Goal: Task Accomplishment & Management: Use online tool/utility

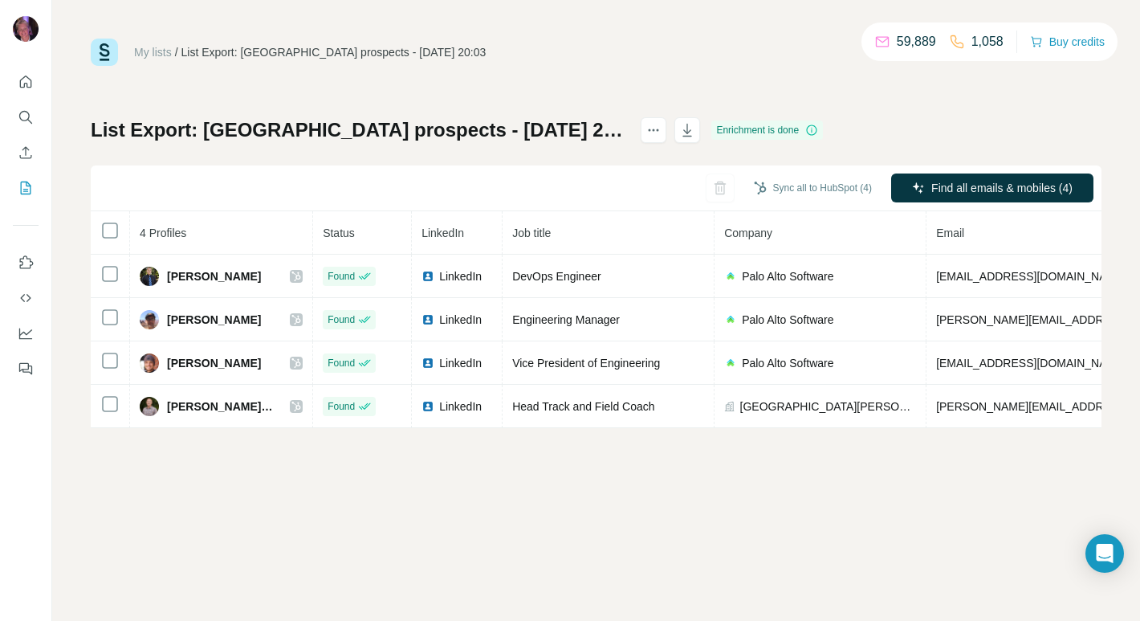
click at [445, 532] on div "My lists / List Export: [GEOGRAPHIC_DATA] prospects - [DATE] 20:03 59,889 1,058…" at bounding box center [596, 310] width 1088 height 621
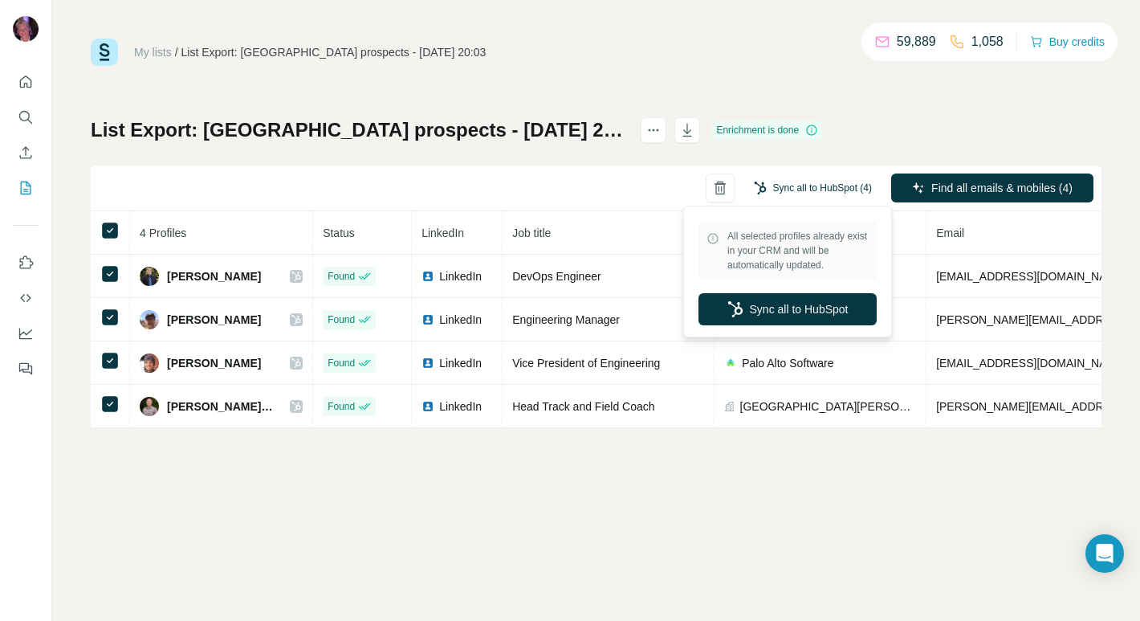
click at [804, 194] on button "Sync all to HubSpot (4)" at bounding box center [813, 188] width 141 height 24
click at [790, 309] on button "Sync all to HubSpot" at bounding box center [788, 309] width 178 height 32
click at [805, 190] on button "Sync all to HubSpot (4)" at bounding box center [813, 188] width 141 height 24
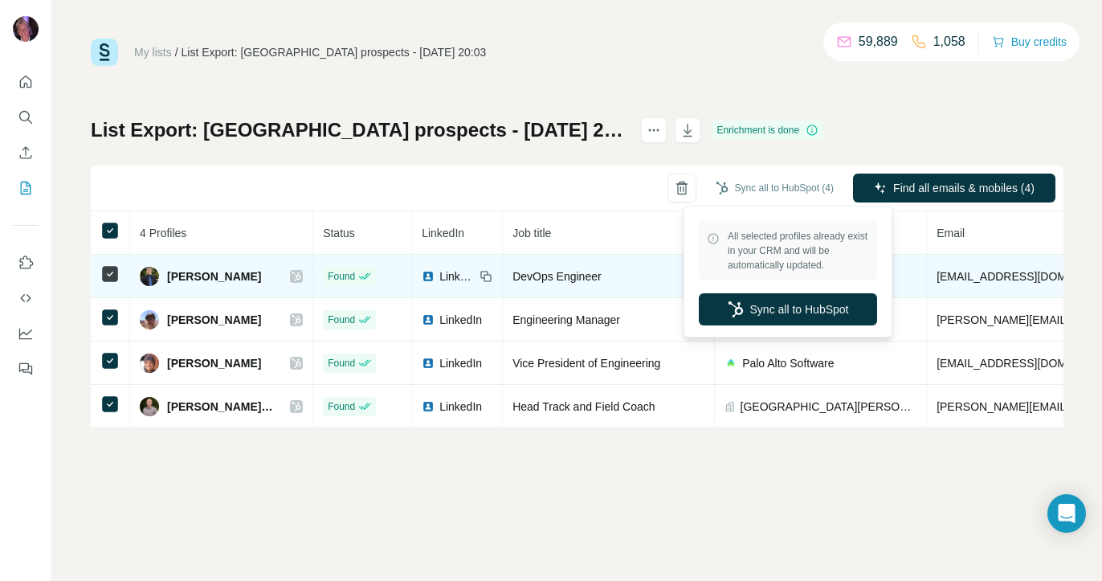
click at [292, 278] on icon at bounding box center [297, 276] width 10 height 13
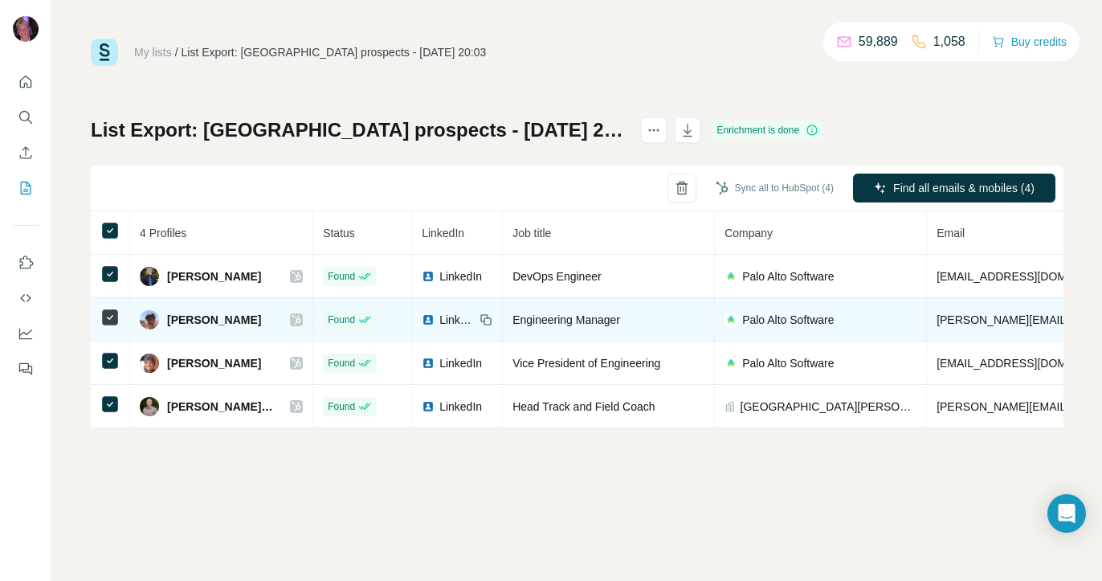
click at [292, 320] on icon at bounding box center [297, 319] width 10 height 13
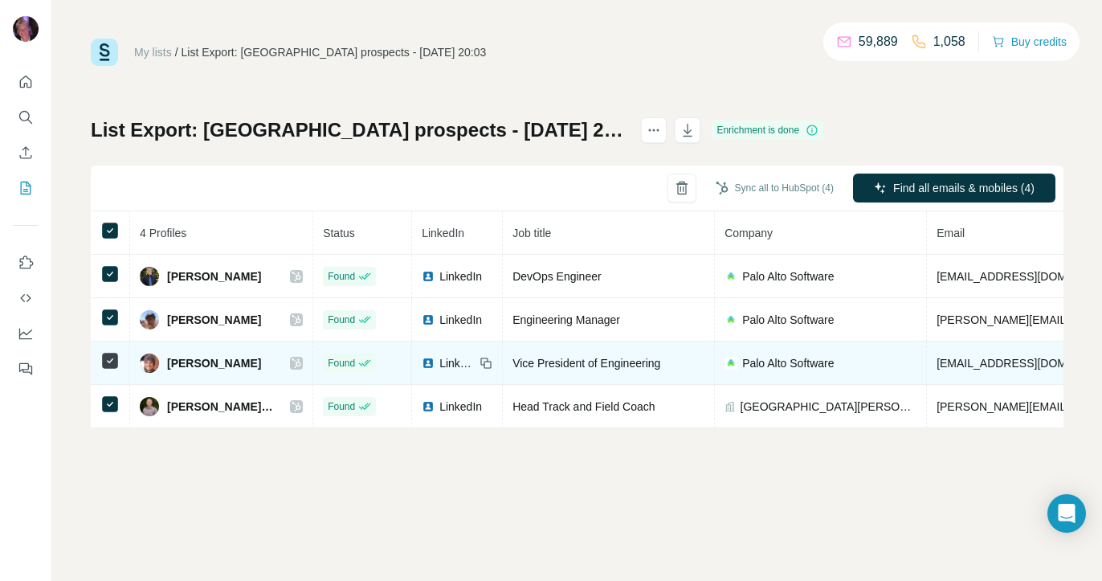
click at [292, 367] on icon at bounding box center [297, 363] width 10 height 13
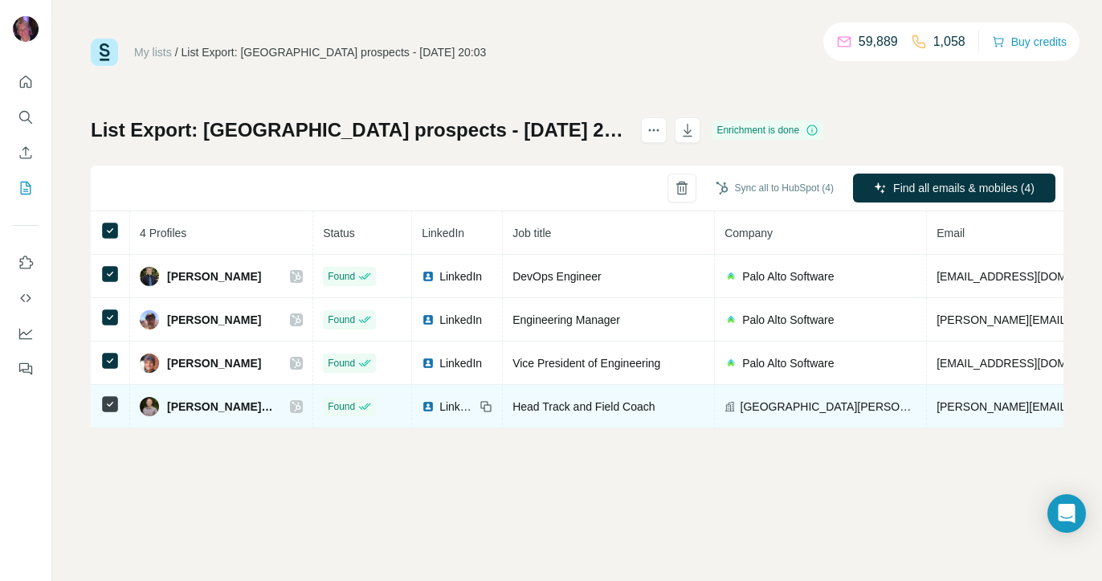
click at [292, 409] on icon at bounding box center [296, 407] width 9 height 10
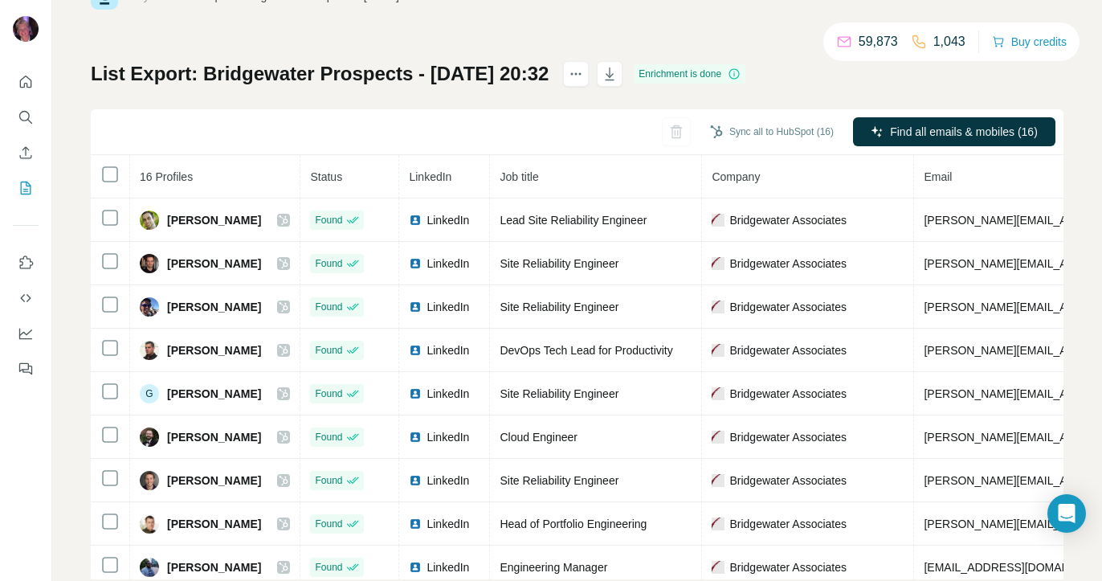
scroll to position [66, 0]
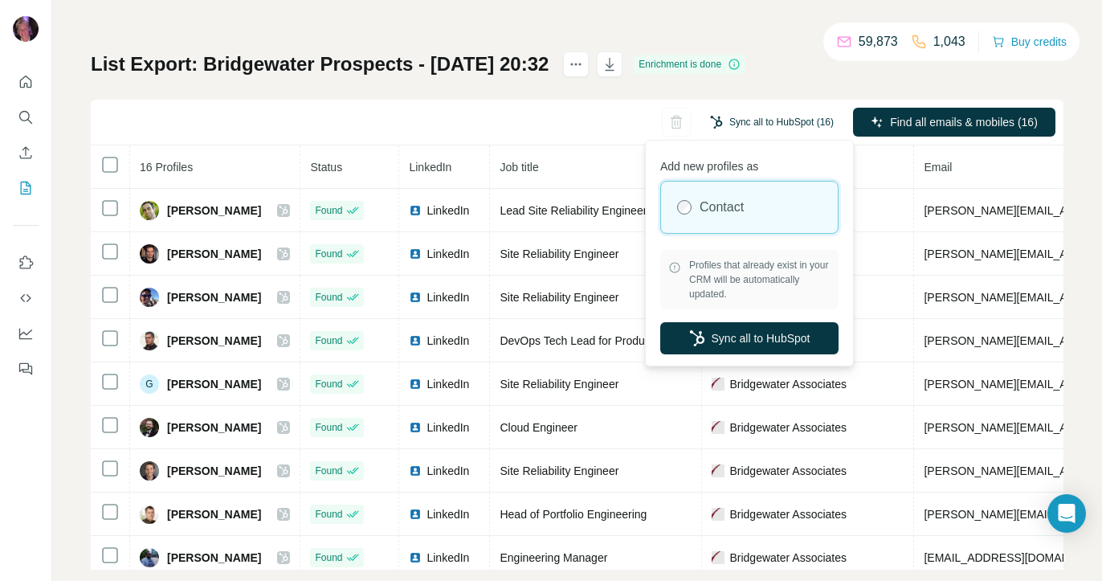
click at [746, 124] on button "Sync all to HubSpot (16)" at bounding box center [772, 122] width 146 height 24
click at [716, 352] on button "Sync all to HubSpot" at bounding box center [749, 338] width 178 height 32
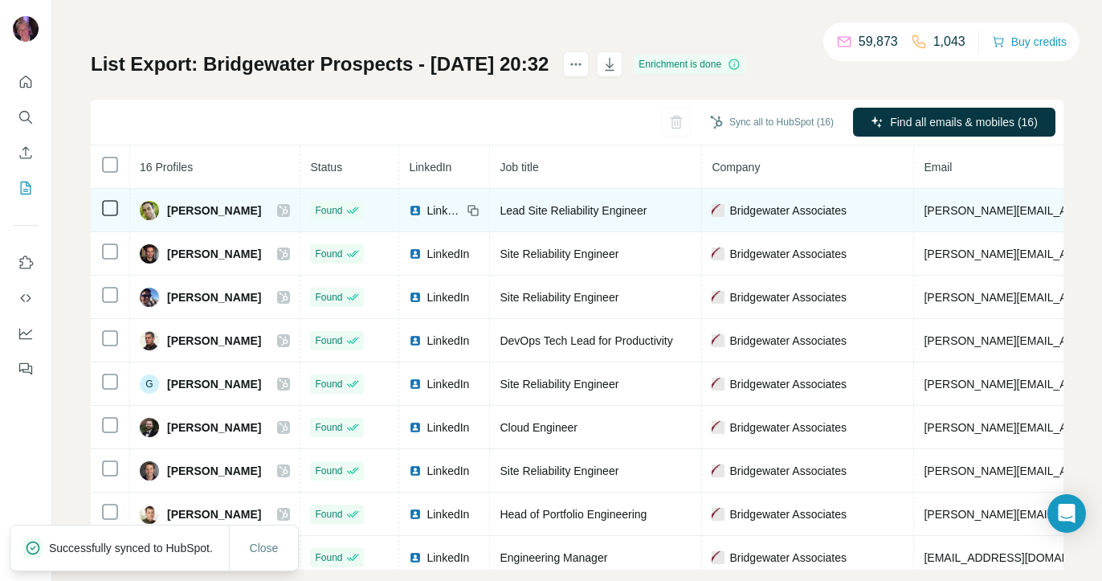
click at [286, 210] on icon at bounding box center [284, 210] width 10 height 13
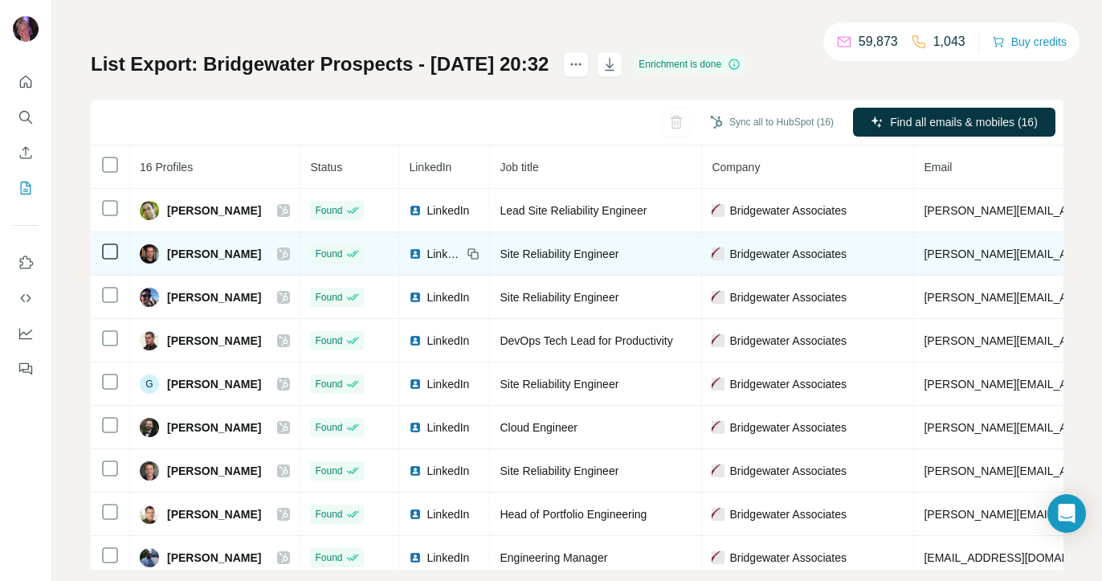
click at [290, 255] on div at bounding box center [283, 253] width 13 height 13
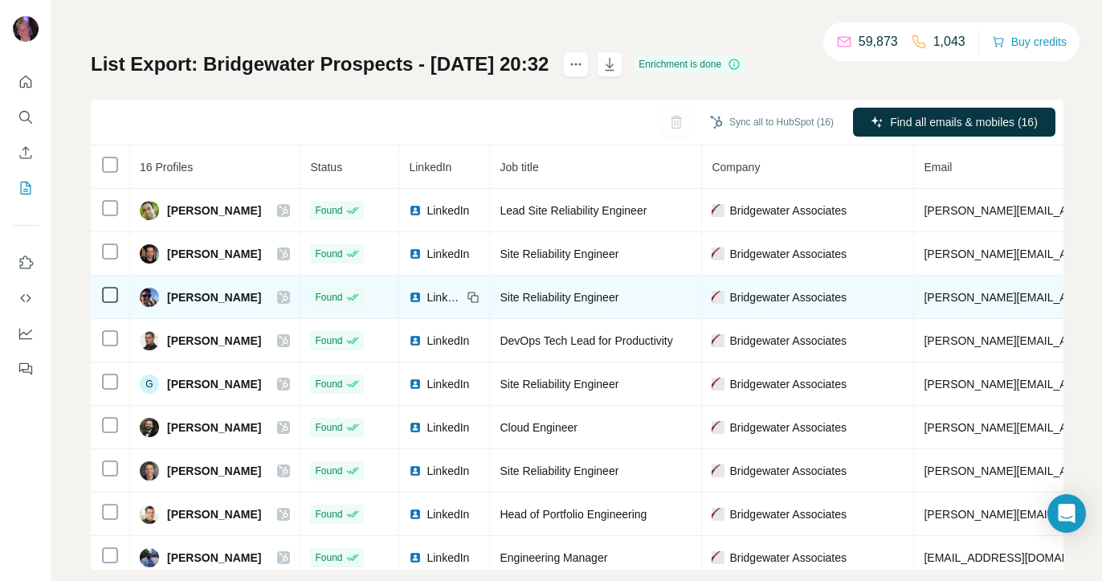
click at [283, 300] on icon at bounding box center [284, 297] width 10 height 13
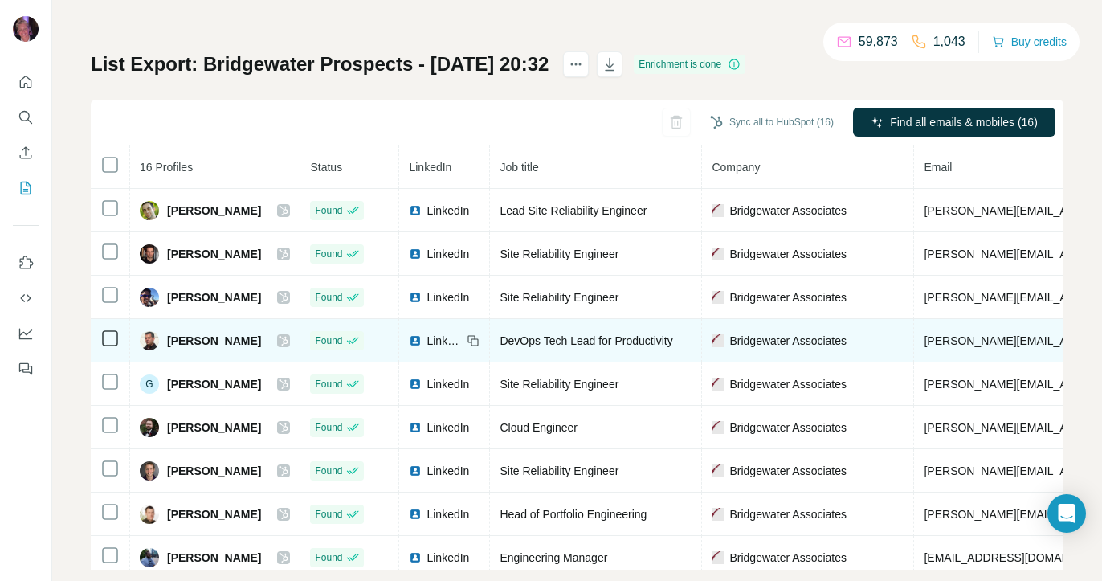
click at [281, 340] on icon at bounding box center [284, 340] width 10 height 13
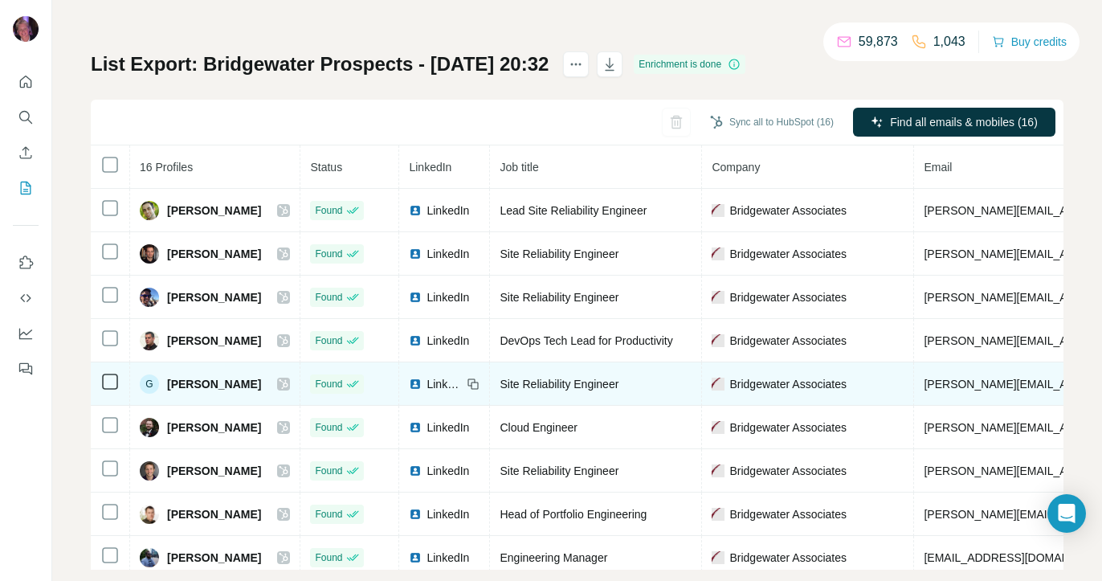
click at [287, 386] on icon at bounding box center [283, 384] width 9 height 10
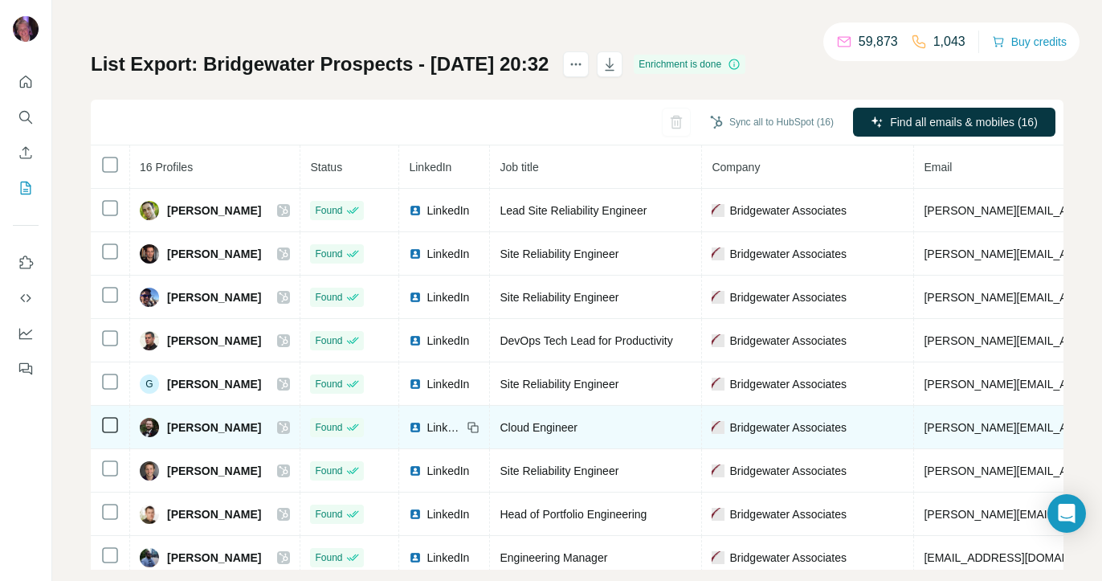
click at [286, 427] on icon at bounding box center [284, 427] width 10 height 13
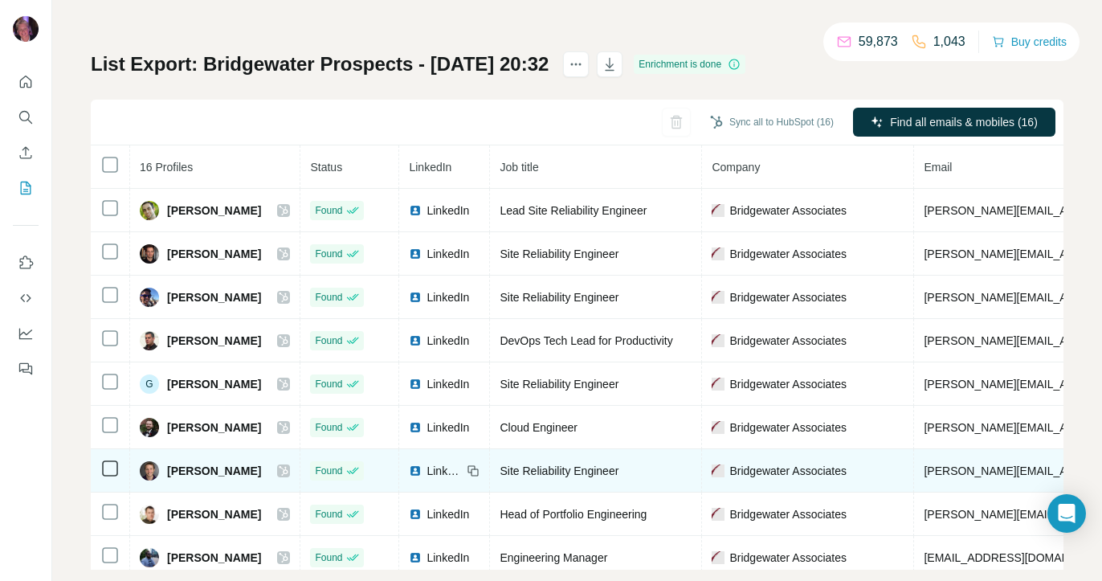
click at [288, 467] on icon at bounding box center [284, 470] width 10 height 13
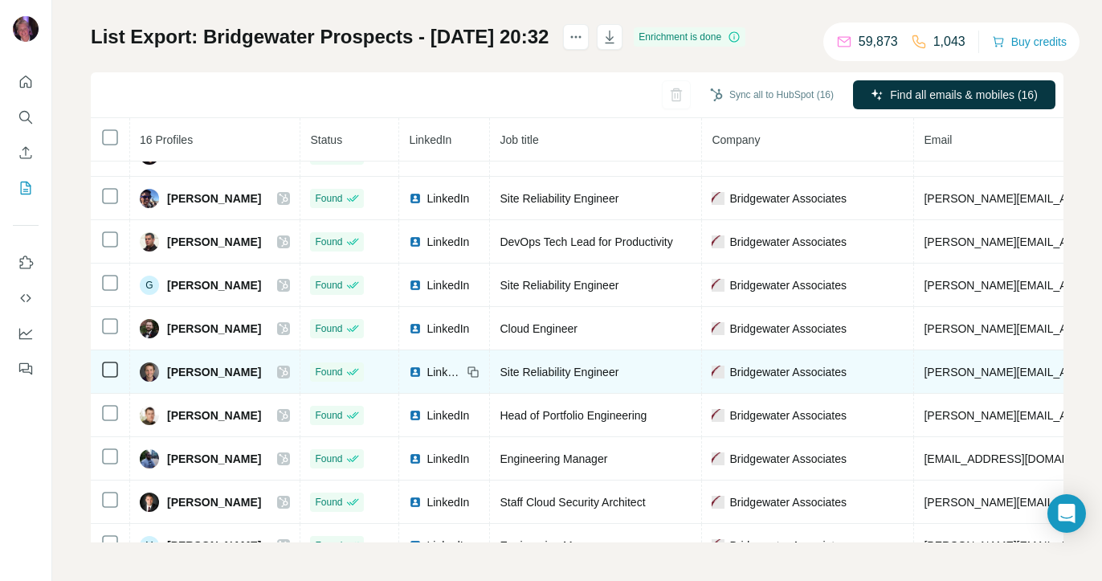
scroll to position [114, 0]
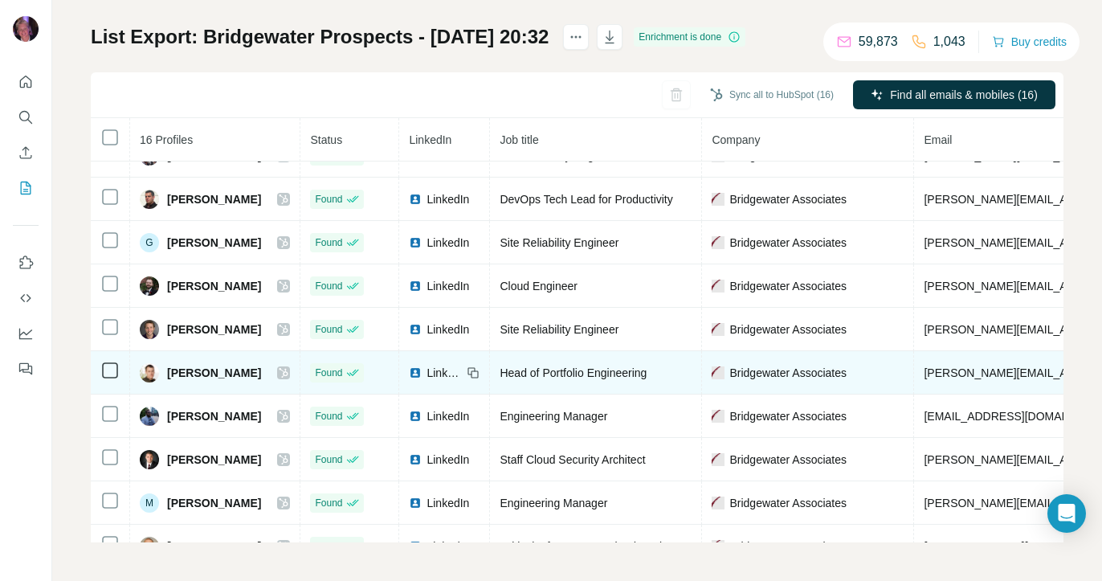
click at [288, 371] on icon at bounding box center [284, 372] width 10 height 13
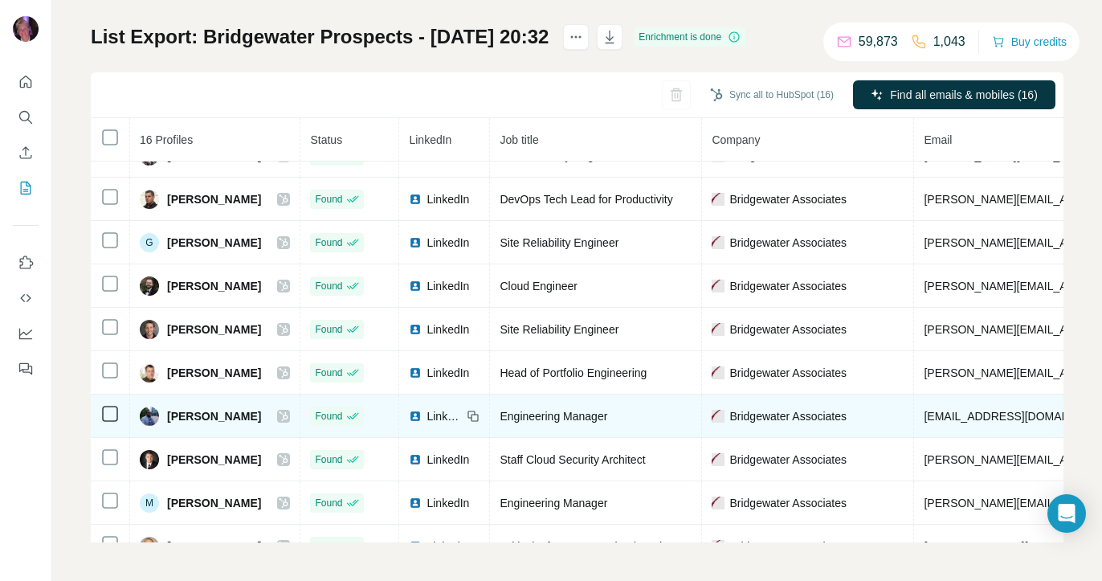
click at [288, 422] on icon at bounding box center [284, 416] width 10 height 13
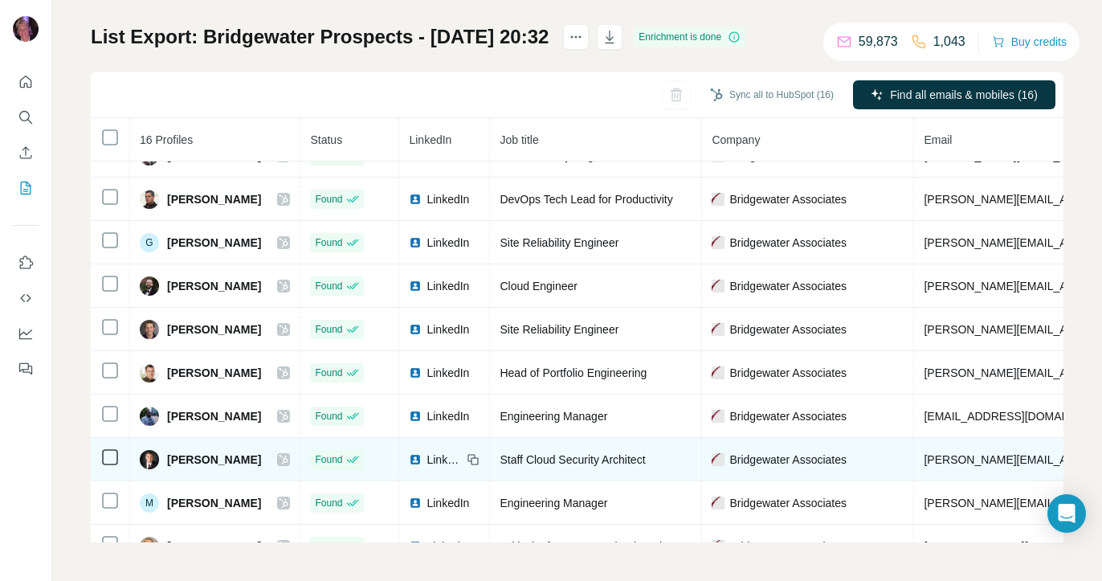
click at [288, 453] on icon at bounding box center [284, 459] width 10 height 13
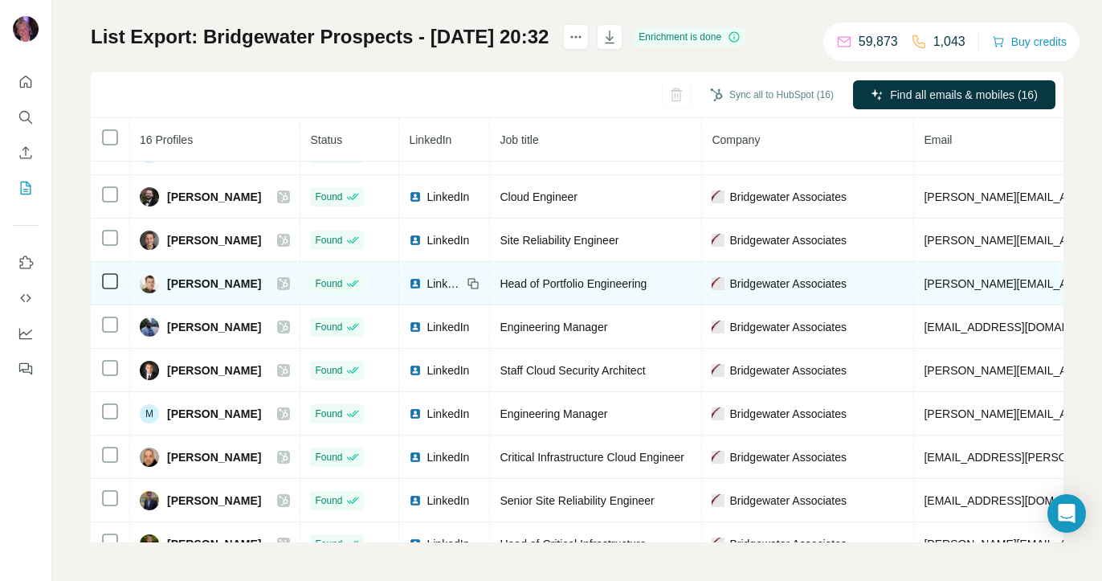
scroll to position [313, 0]
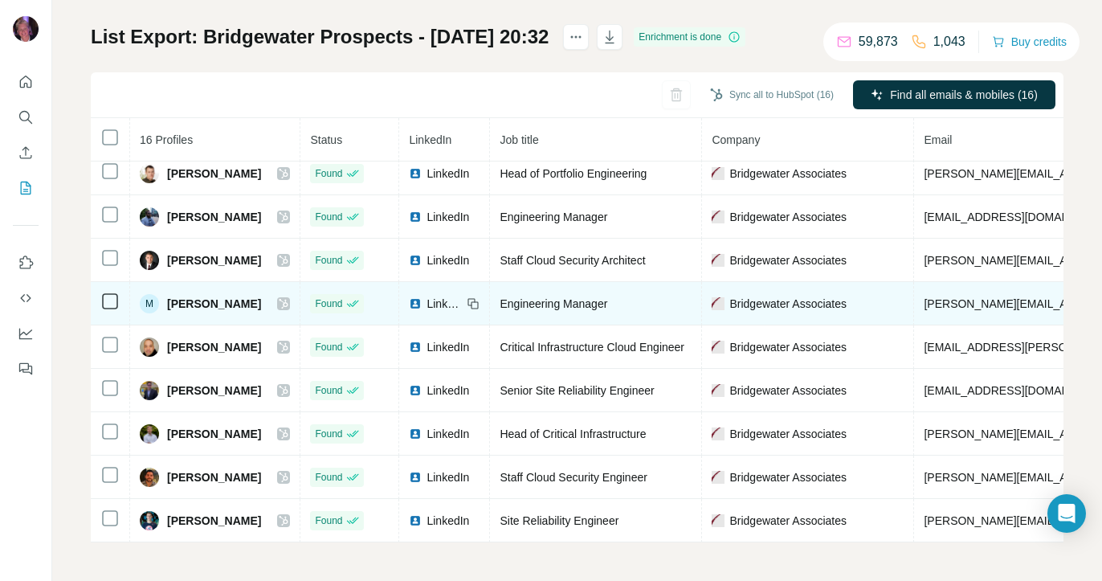
click at [288, 306] on icon at bounding box center [284, 303] width 10 height 13
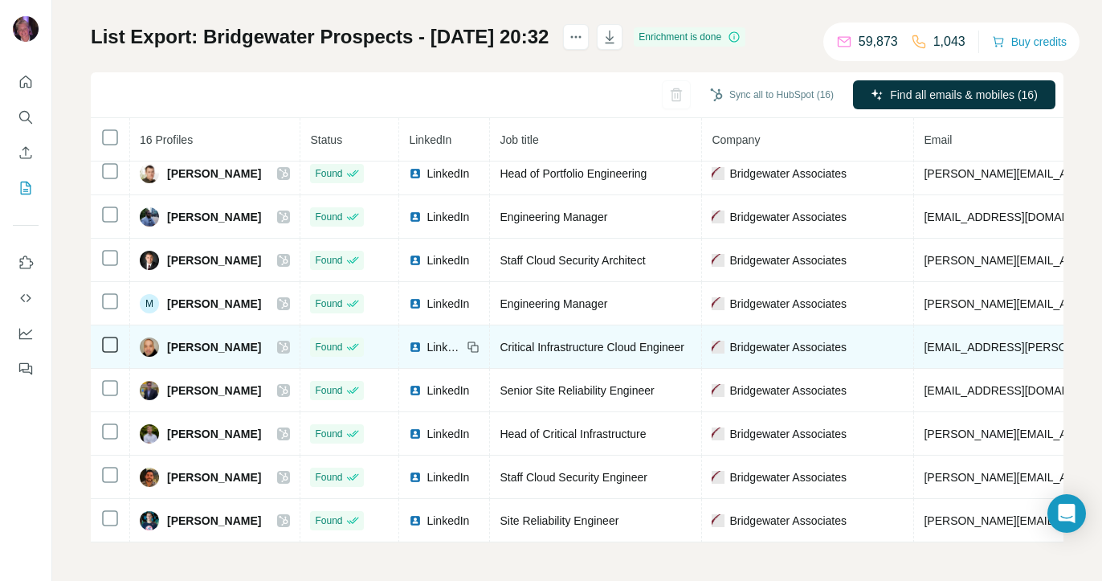
click at [288, 347] on icon at bounding box center [283, 347] width 9 height 10
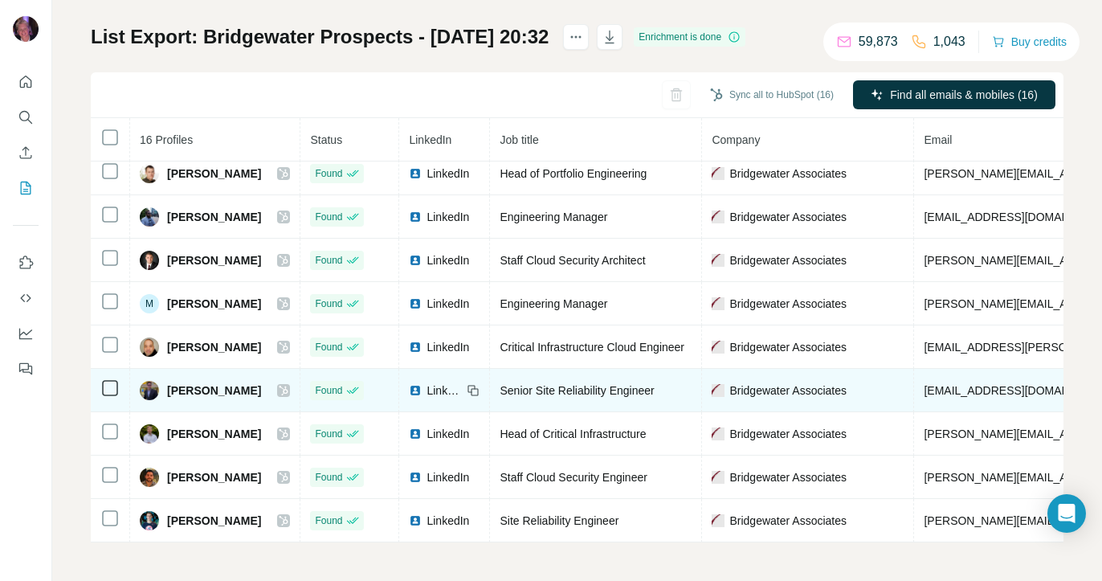
click at [288, 390] on icon at bounding box center [283, 390] width 9 height 10
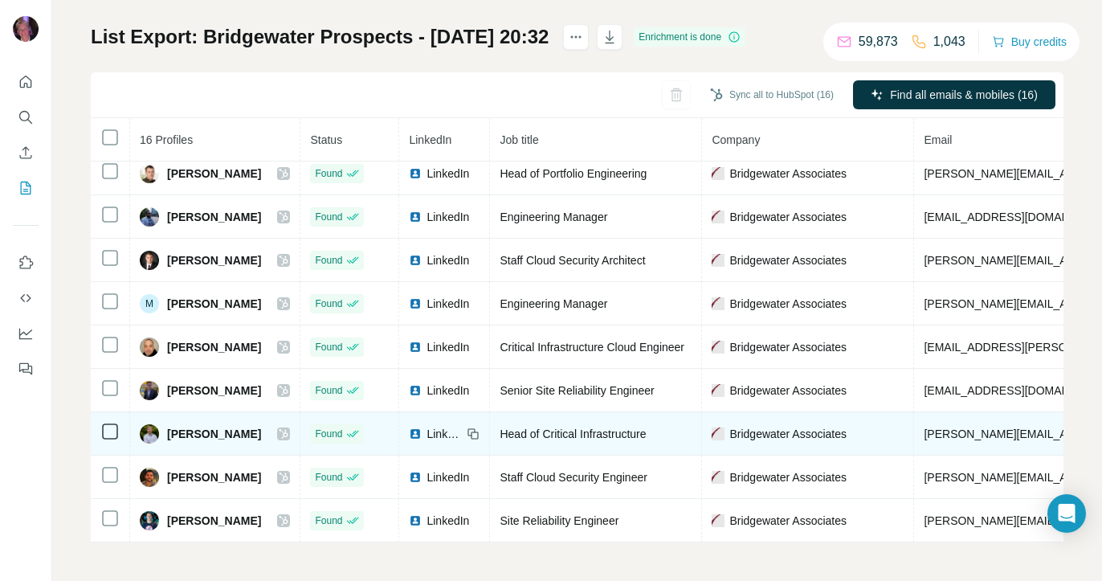
click at [288, 430] on icon at bounding box center [284, 433] width 10 height 13
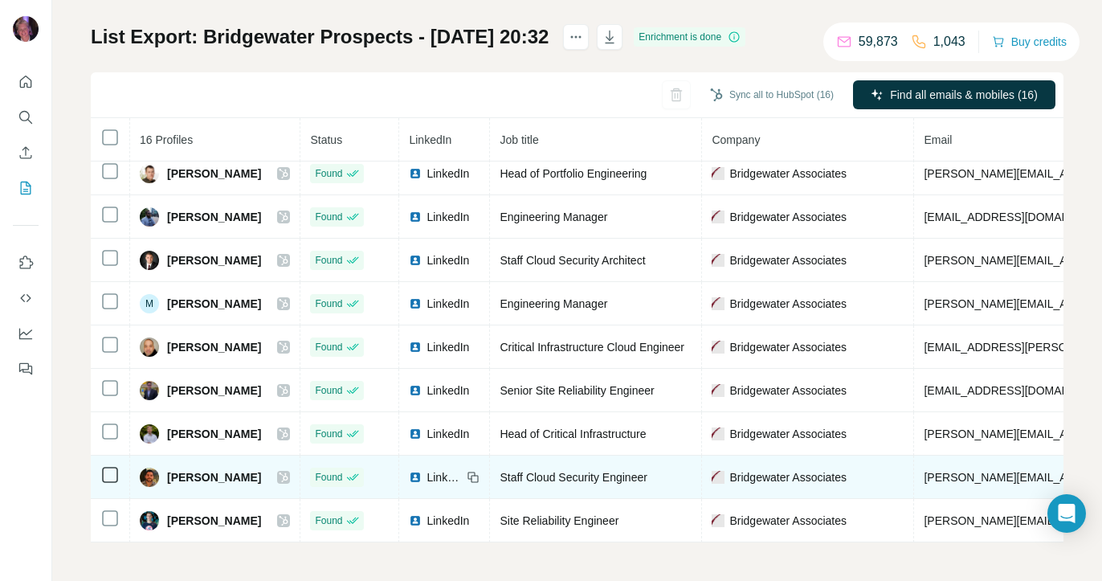
click at [288, 471] on icon at bounding box center [284, 477] width 10 height 13
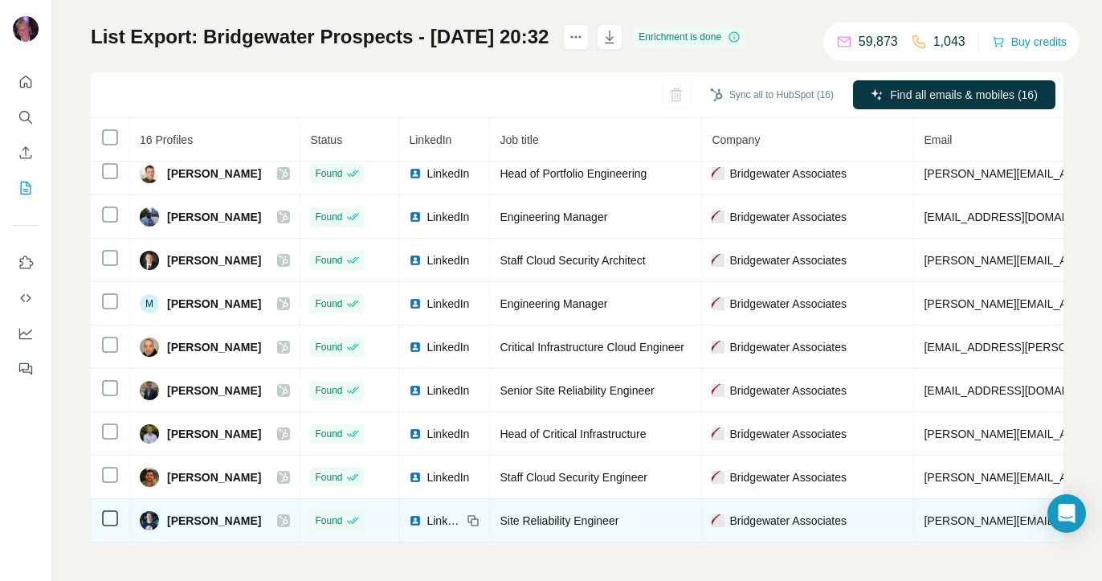
click at [288, 523] on icon at bounding box center [284, 520] width 10 height 13
